Goal: Information Seeking & Learning: Understand process/instructions

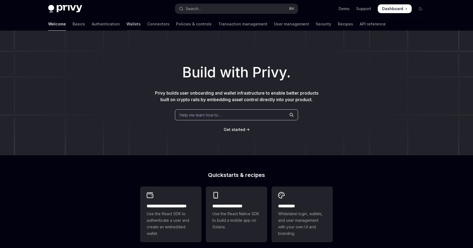
click at [126, 19] on link "Wallets" at bounding box center [133, 24] width 14 height 13
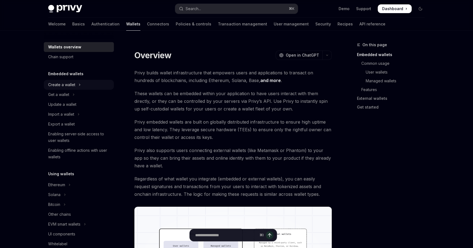
click at [65, 85] on div "Create a wallet" at bounding box center [61, 84] width 27 height 7
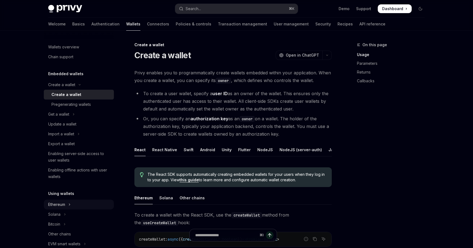
click at [66, 203] on button "Ethereum" at bounding box center [79, 205] width 70 height 10
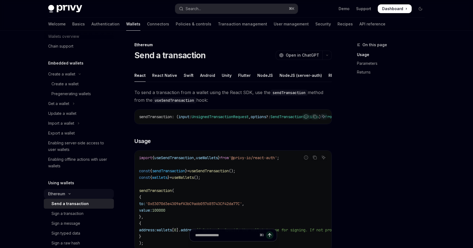
scroll to position [30, 0]
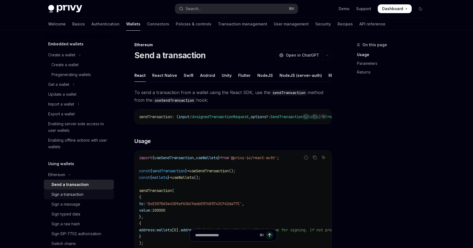
click at [69, 193] on div "Sign a transaction" at bounding box center [67, 194] width 32 height 7
type textarea "*"
